Goal: Task Accomplishment & Management: Use online tool/utility

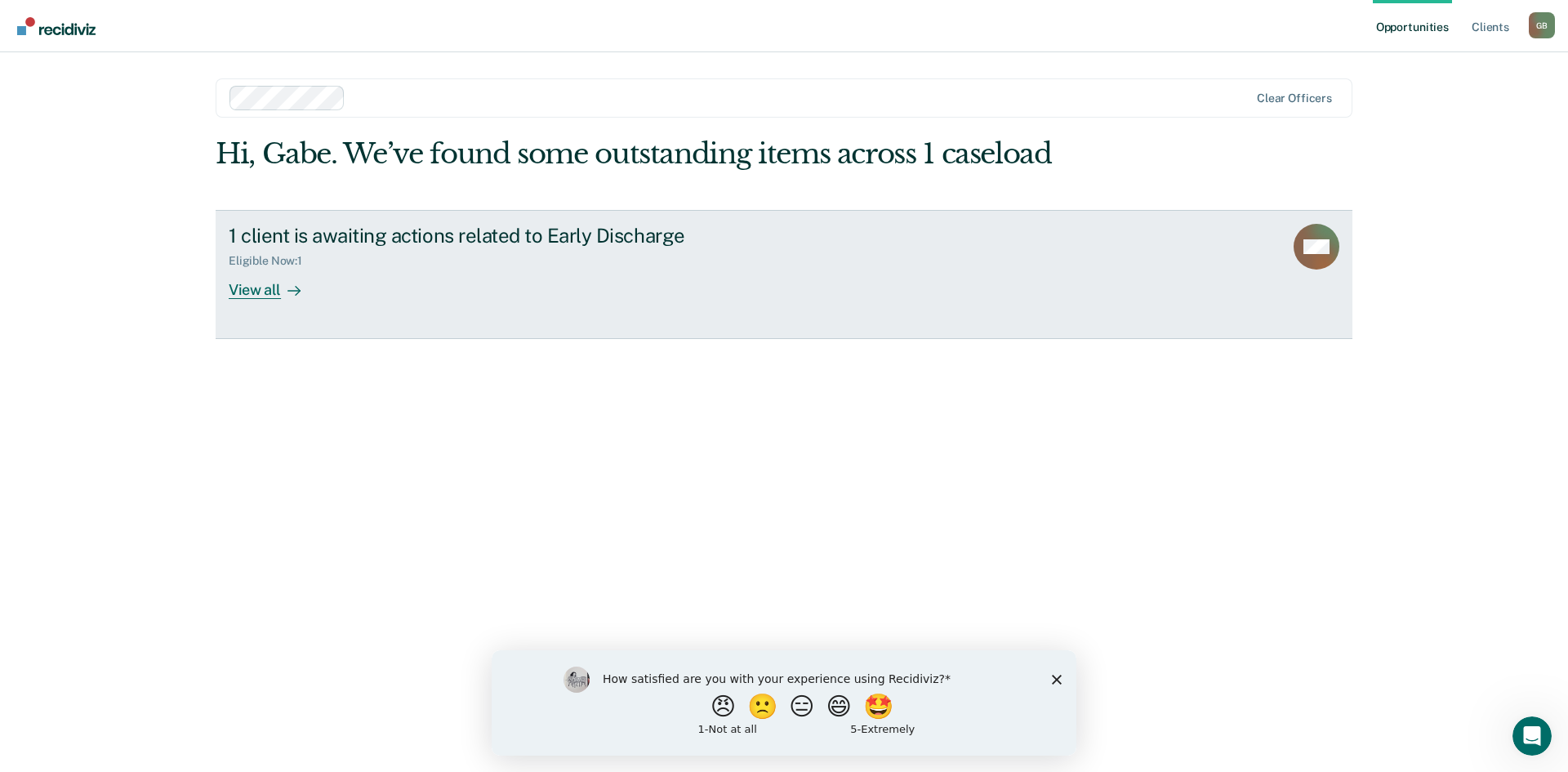
click at [295, 282] on div at bounding box center [290, 290] width 19 height 19
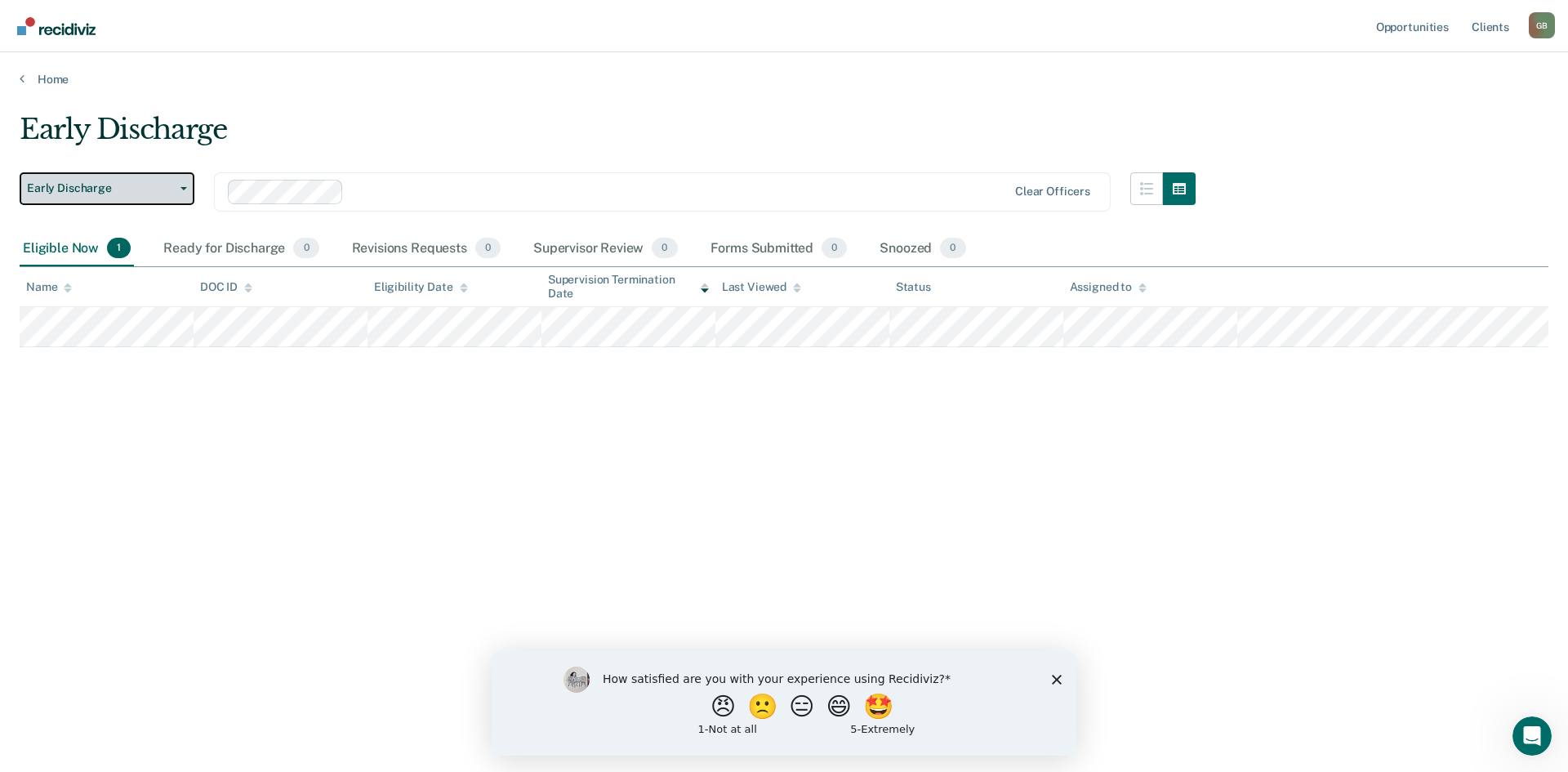
click at [189, 190] on button "Early Discharge" at bounding box center [106, 188] width 175 height 32
click at [290, 394] on div "Early Discharge Early Discharge Early Discharge Clear officers Eligible Now 1 R…" at bounding box center [783, 381] width 1529 height 537
click at [897, 255] on div "Snoozed 0" at bounding box center [923, 248] width 92 height 36
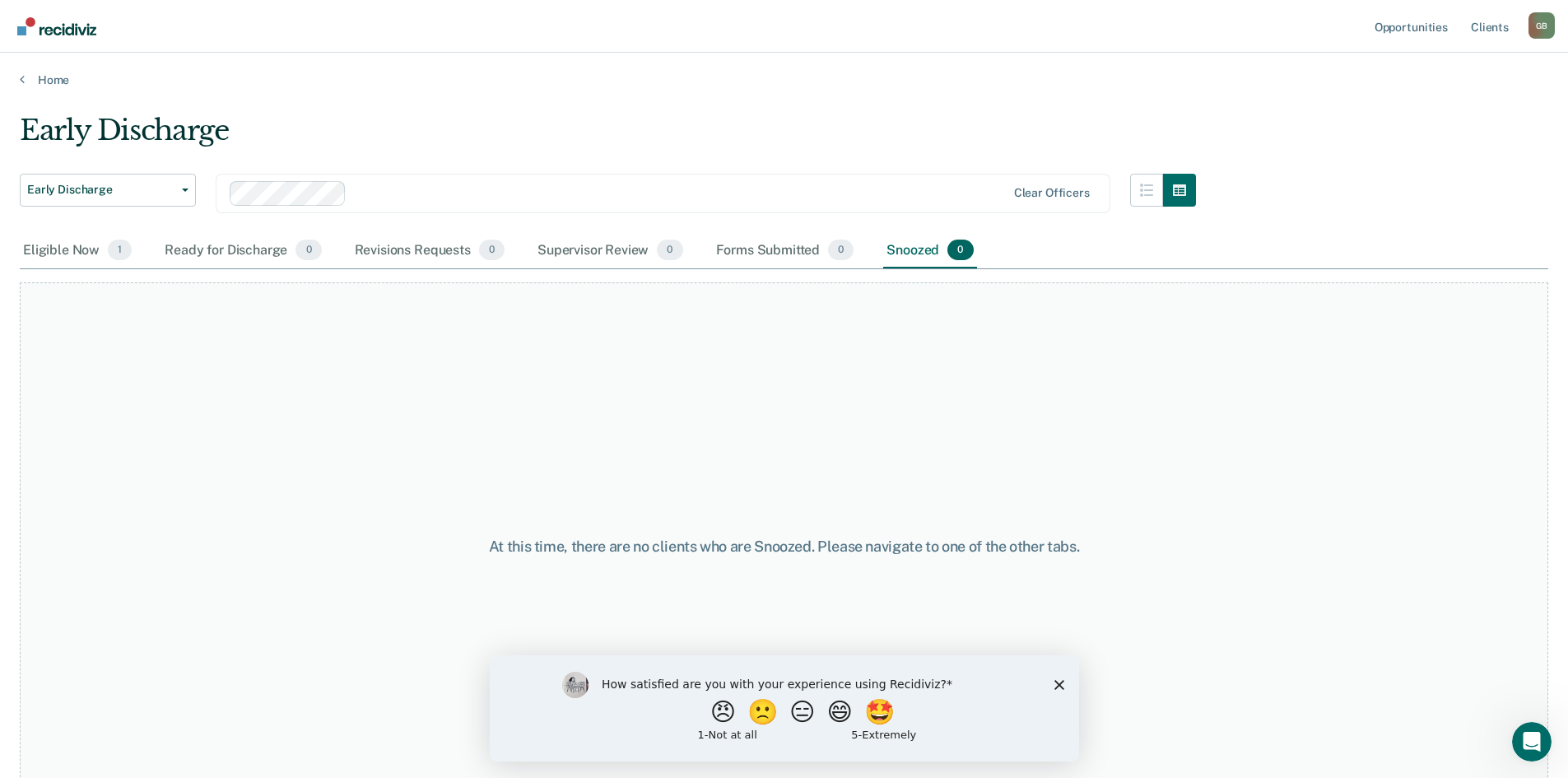
click at [895, 126] on div "Early Discharge" at bounding box center [608, 136] width 1176 height 47
click at [40, 78] on link "Home" at bounding box center [783, 79] width 1528 height 15
